Goal: Task Accomplishment & Management: Manage account settings

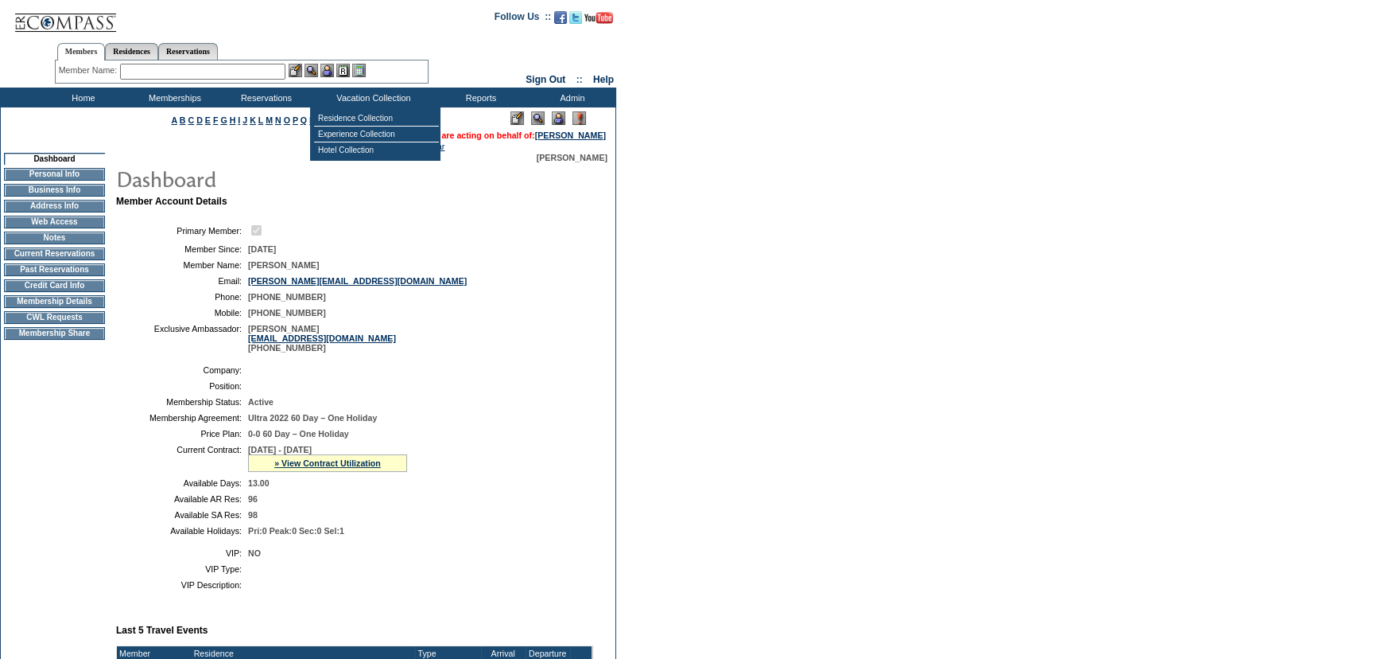
click at [484, 238] on td at bounding box center [417, 230] width 339 height 15
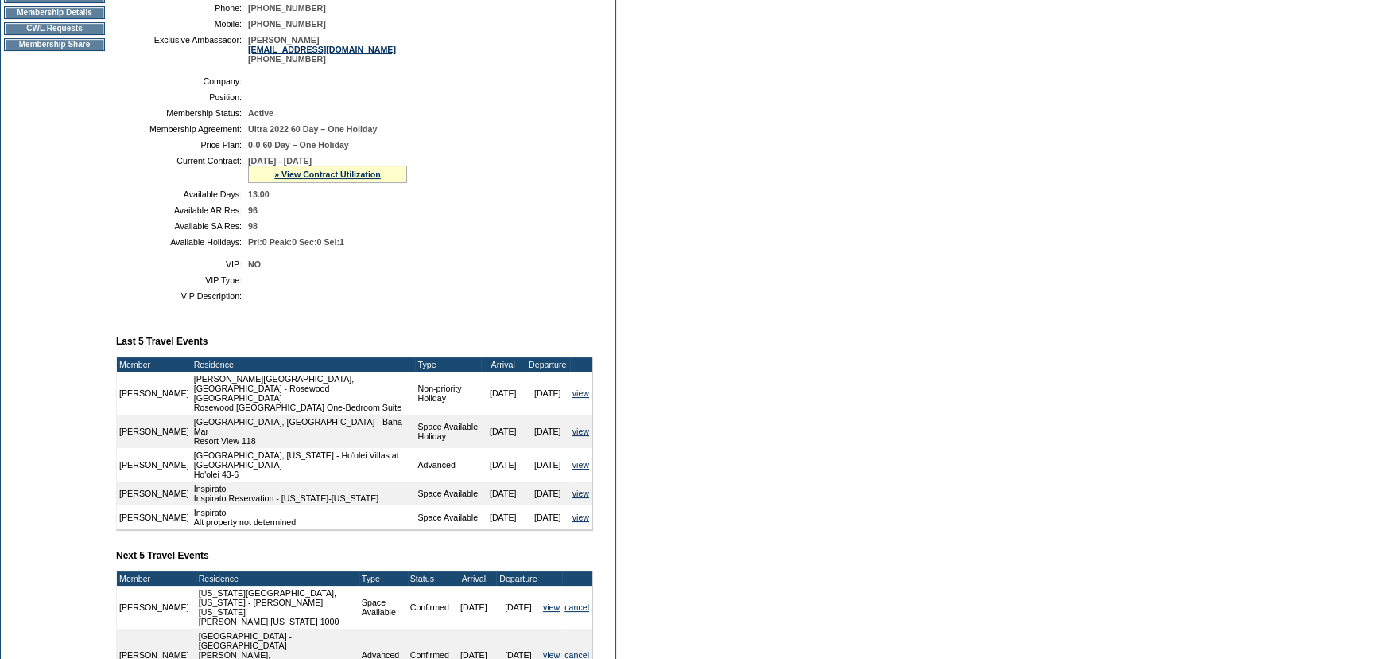
scroll to position [216, 0]
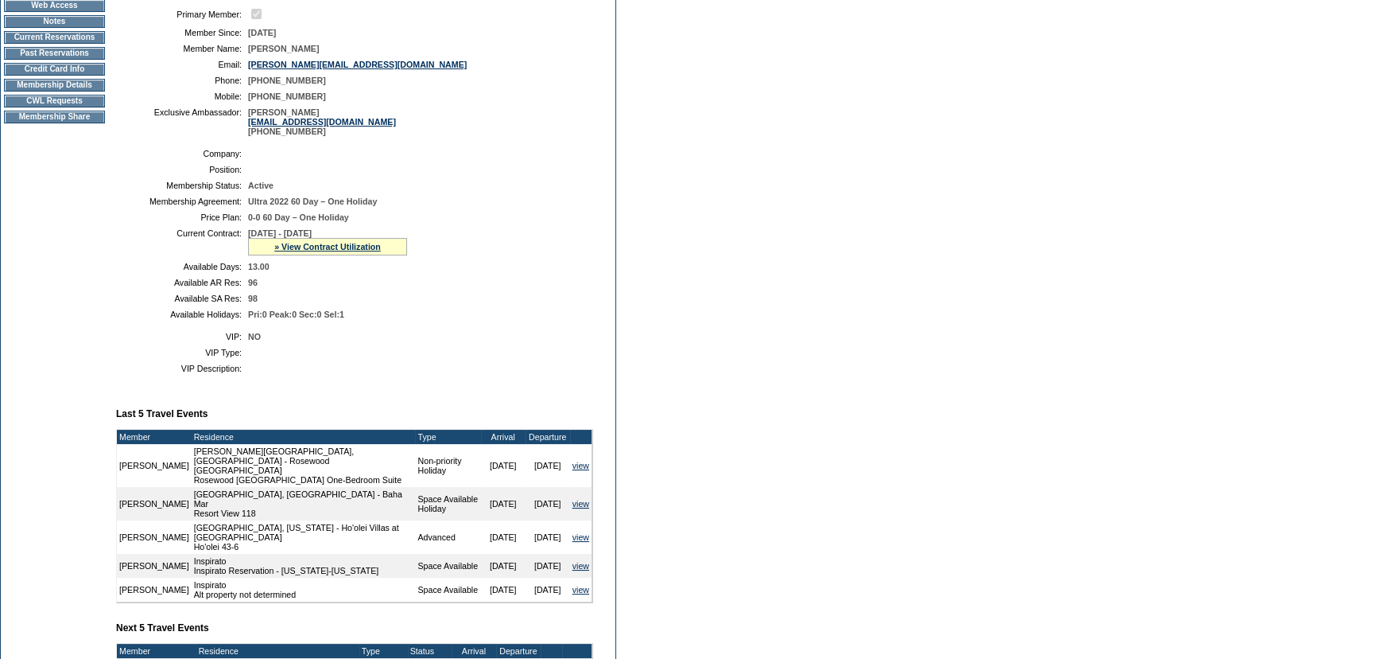
click at [349, 181] on table "Company: Position: Membership Status: Active Membership Agreement: Ultra 2022 6…" at bounding box center [354, 233] width 477 height 183
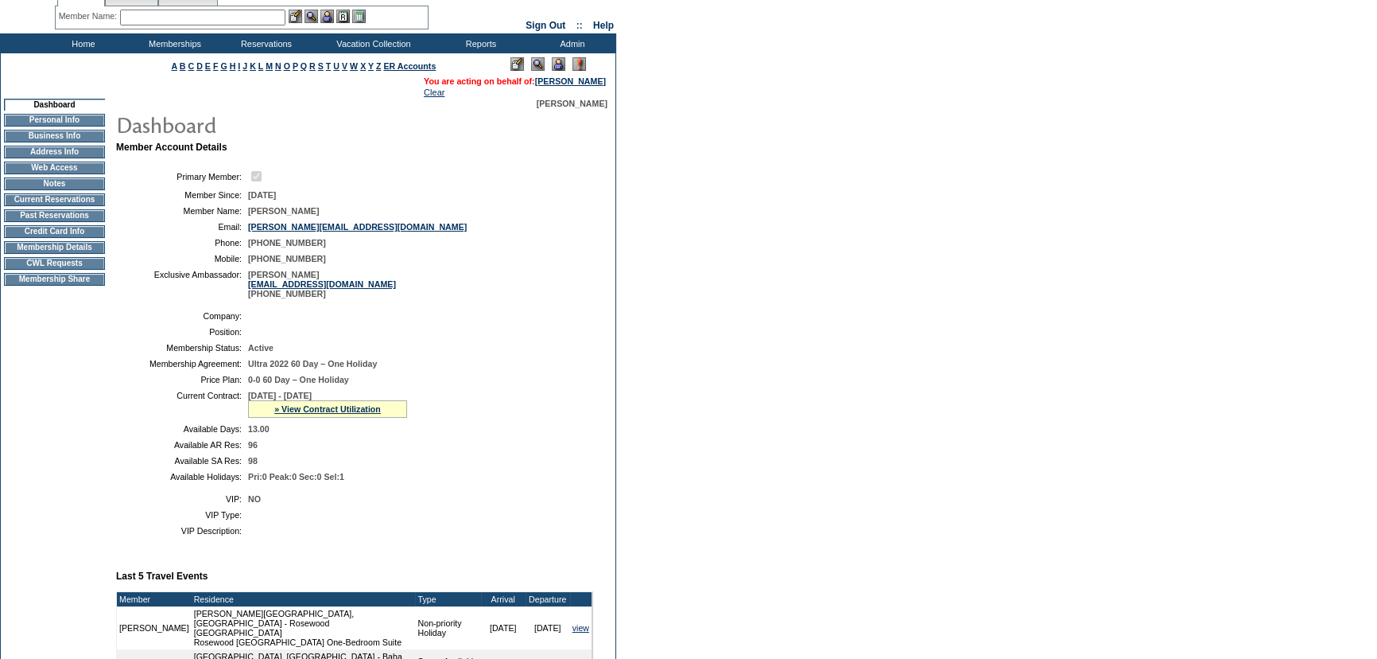
scroll to position [0, 0]
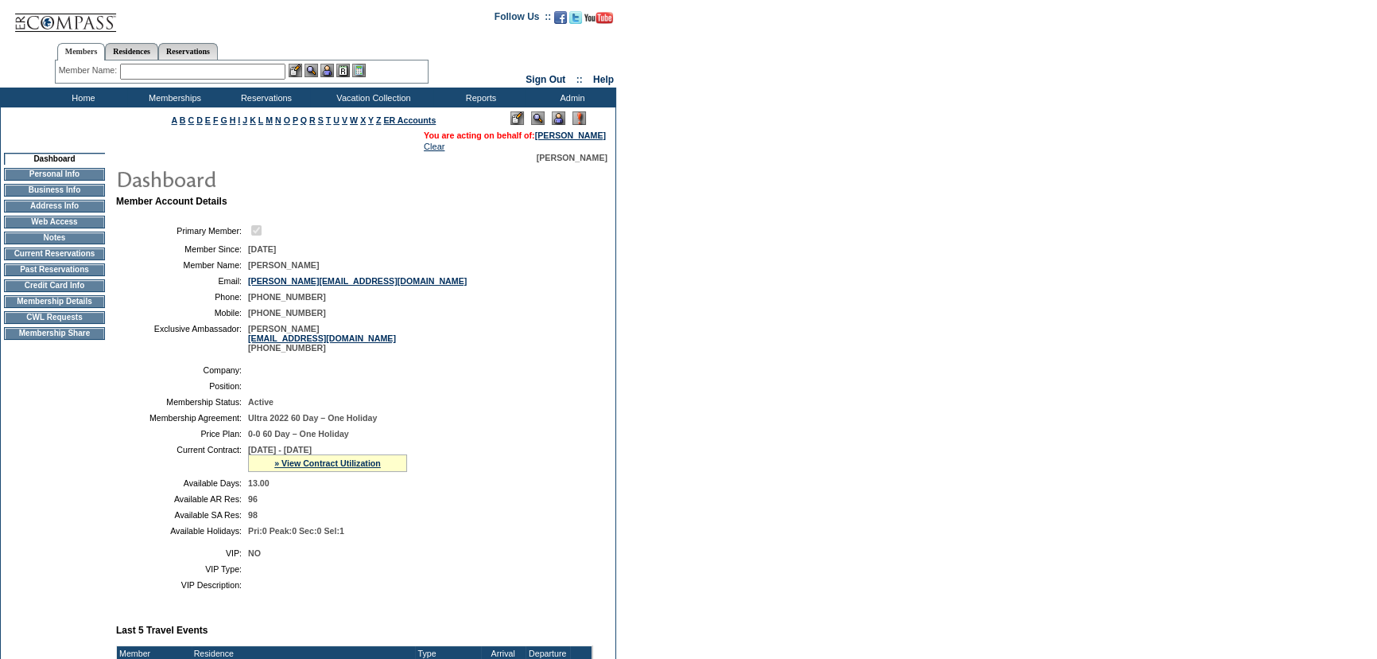
click at [309, 371] on td at bounding box center [417, 370] width 339 height 10
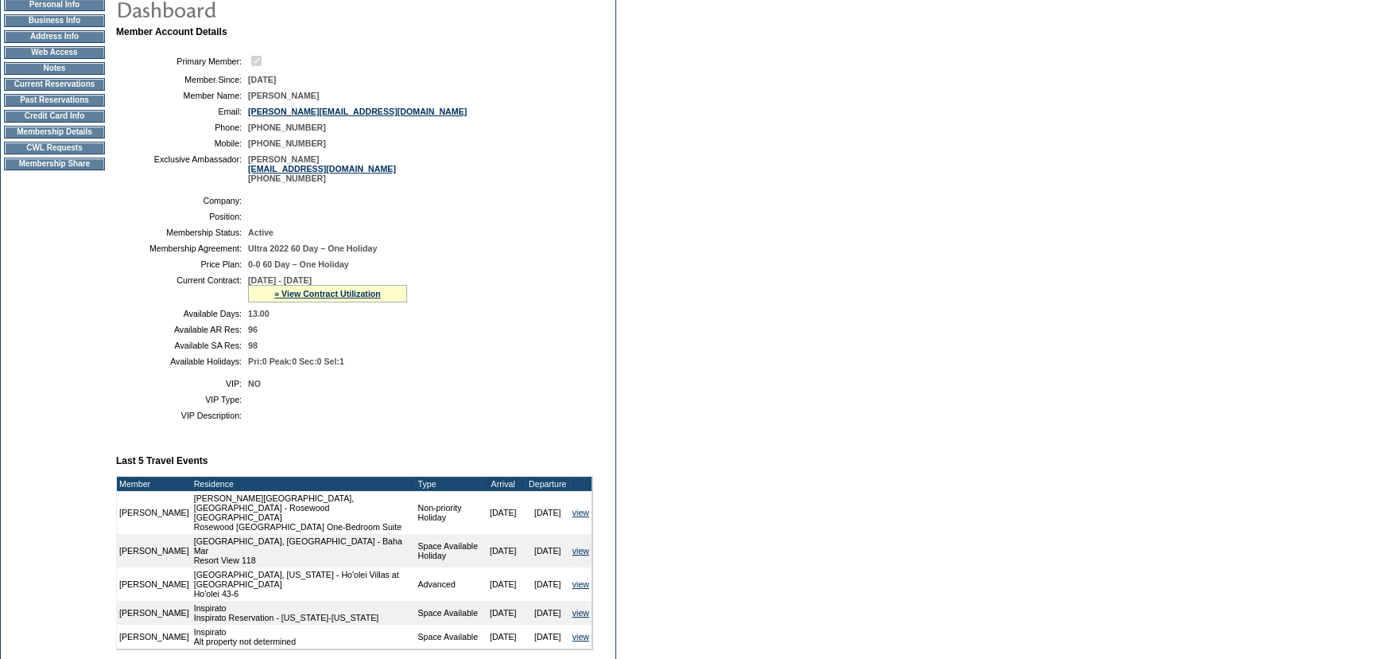
scroll to position [144, 0]
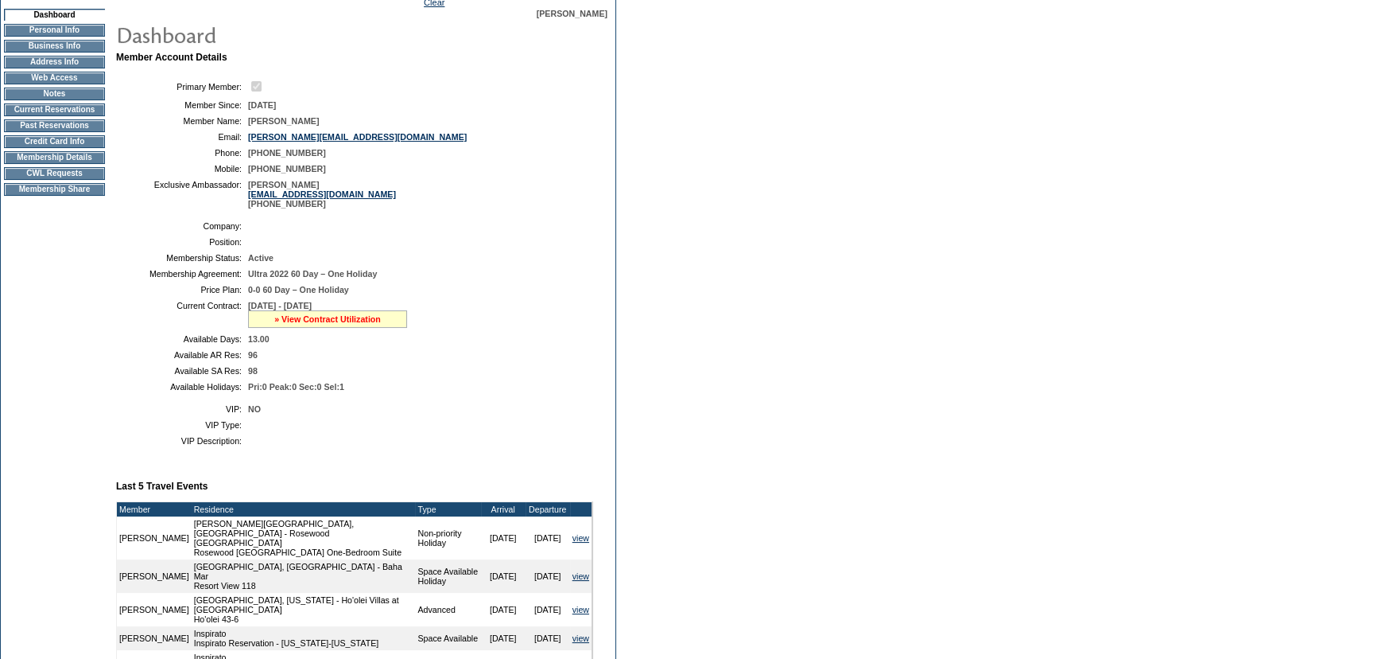
click at [310, 321] on link "» View Contract Utilization" at bounding box center [327, 319] width 107 height 10
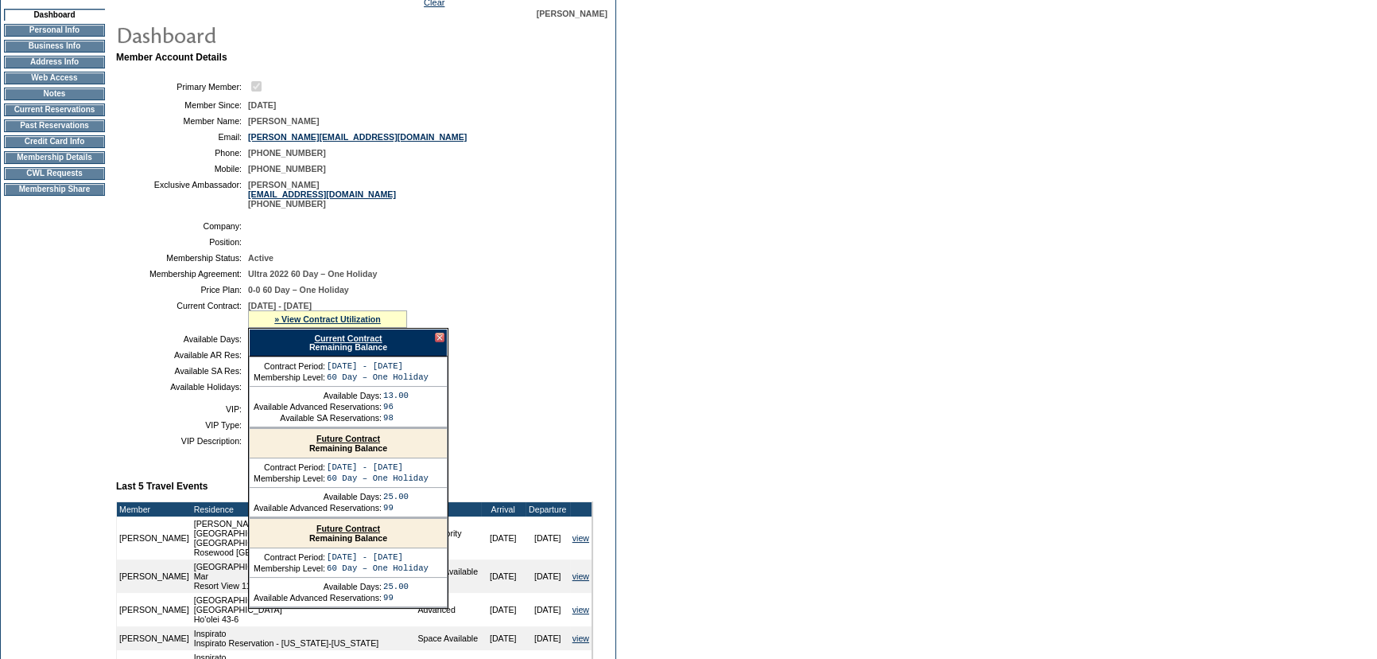
click at [321, 336] on link "Current Contract" at bounding box center [348, 338] width 68 height 10
click at [438, 338] on div at bounding box center [440, 337] width 10 height 10
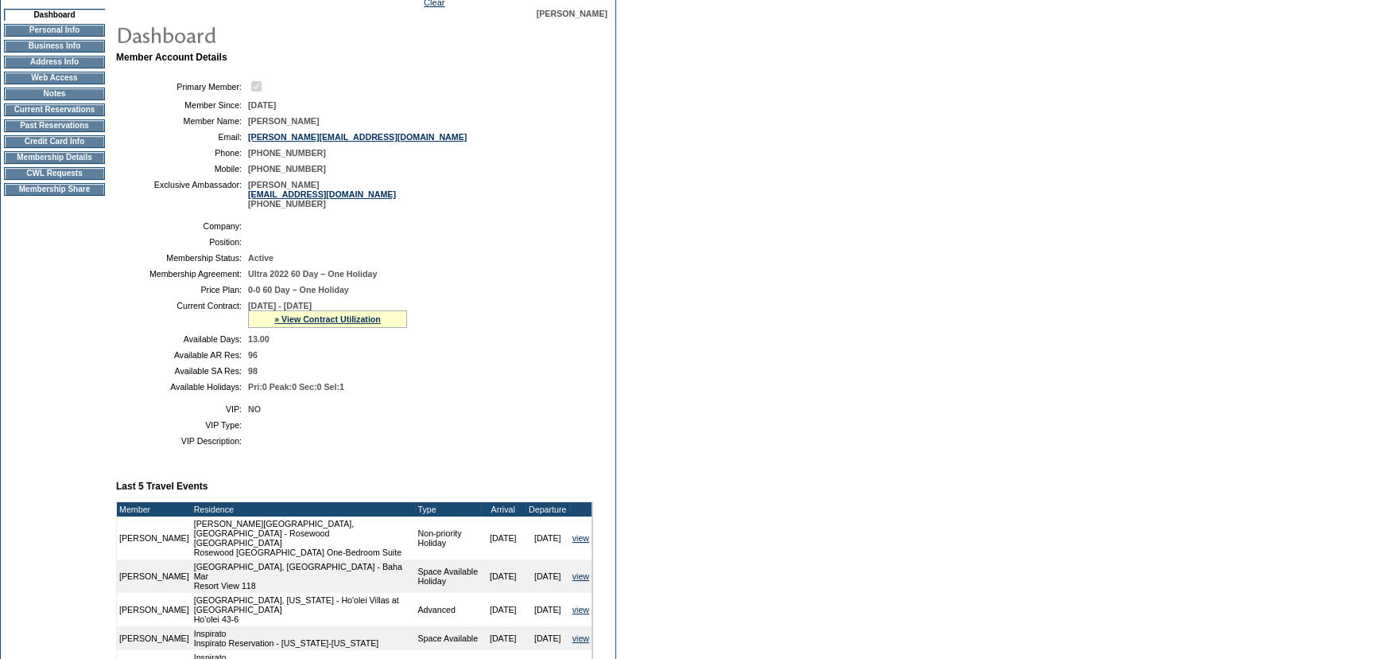
click at [445, 338] on td "13.00" at bounding box center [417, 339] width 339 height 10
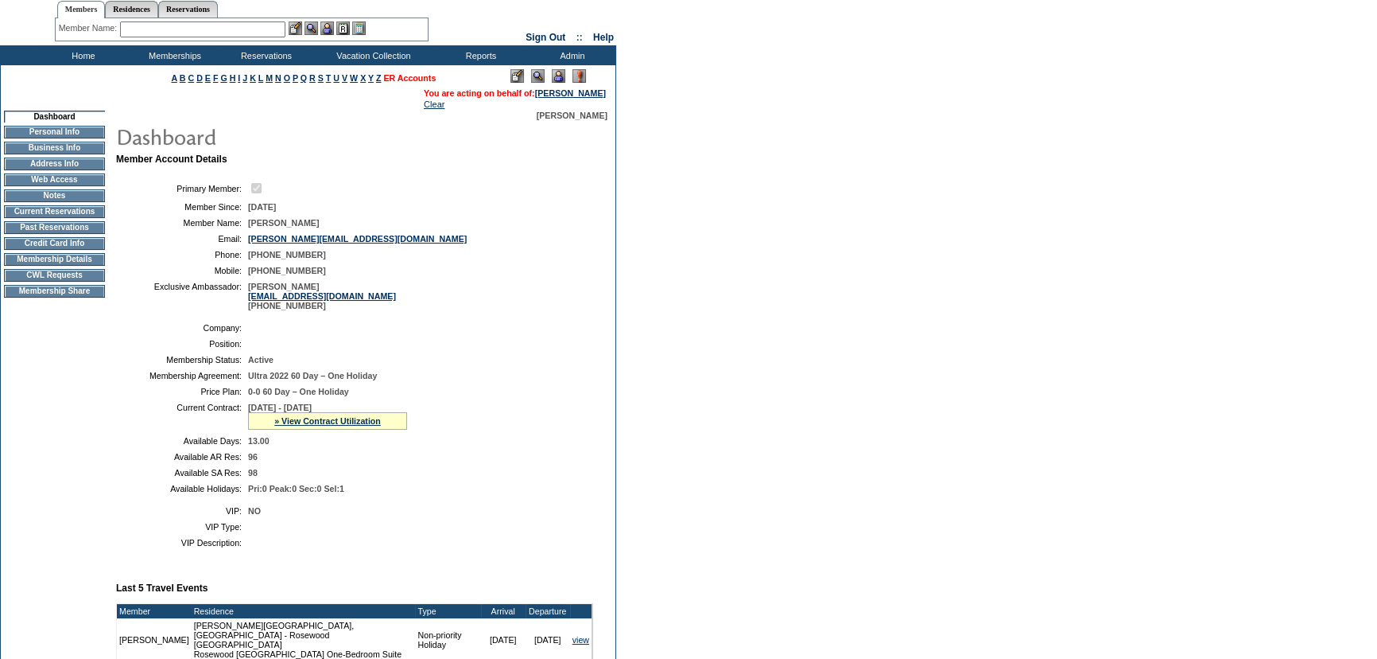
scroll to position [0, 0]
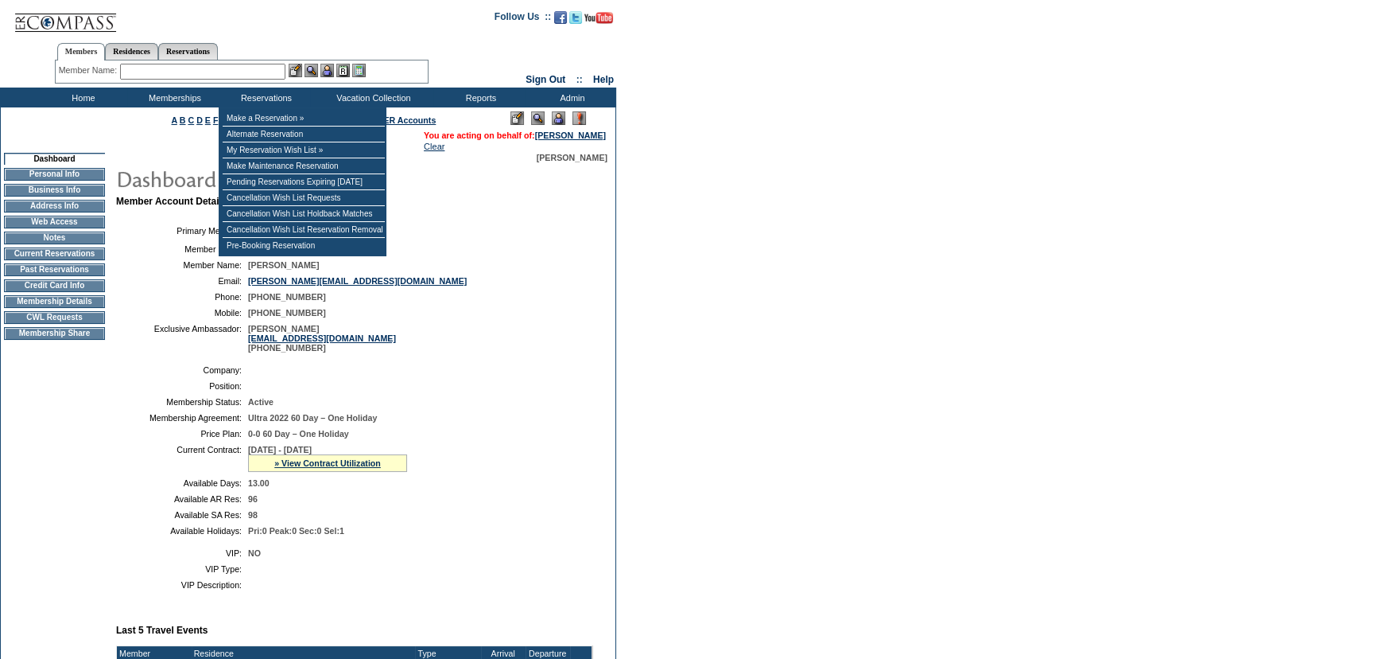
click at [256, 69] on input "text" at bounding box center [202, 72] width 165 height 16
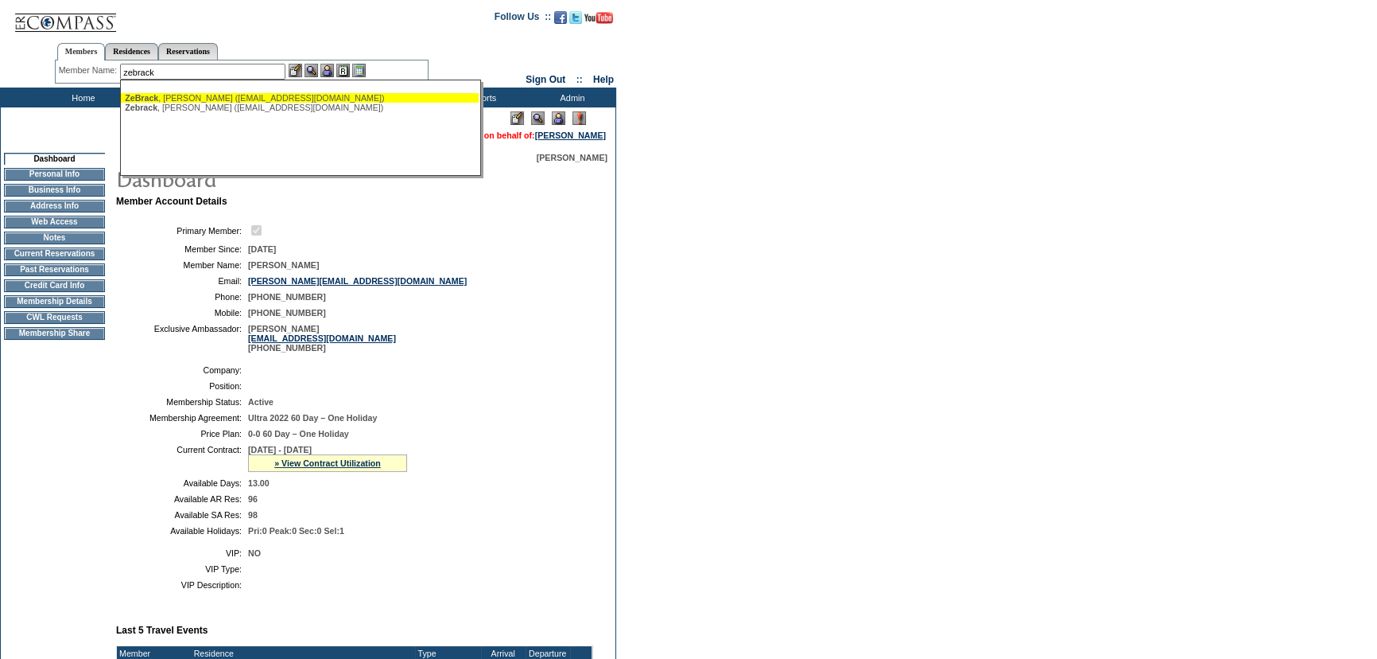
click at [256, 95] on div "[PERSON_NAME] ([EMAIL_ADDRESS][DOMAIN_NAME])" at bounding box center [300, 98] width 350 height 10
type input "[PERSON_NAME] ([EMAIL_ADDRESS][DOMAIN_NAME])"
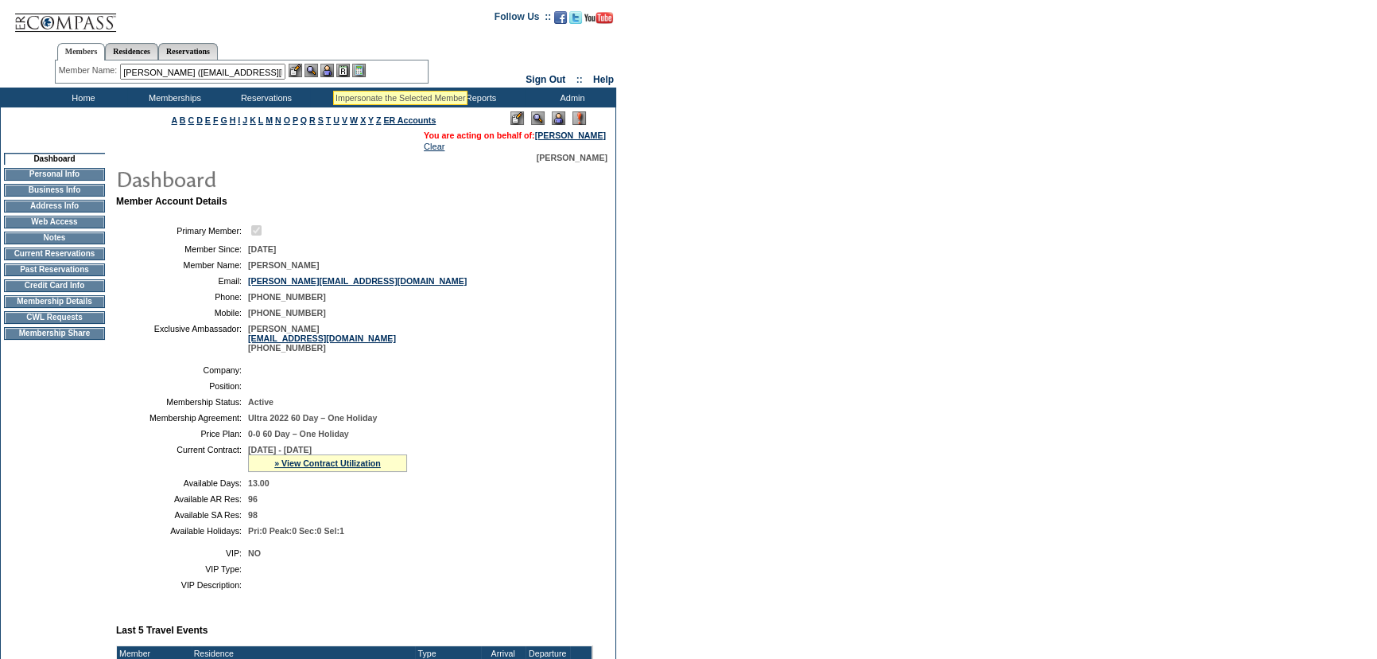
click at [333, 69] on img at bounding box center [328, 71] width 14 height 14
click at [313, 68] on img at bounding box center [312, 71] width 14 height 14
